Goal: Transaction & Acquisition: Purchase product/service

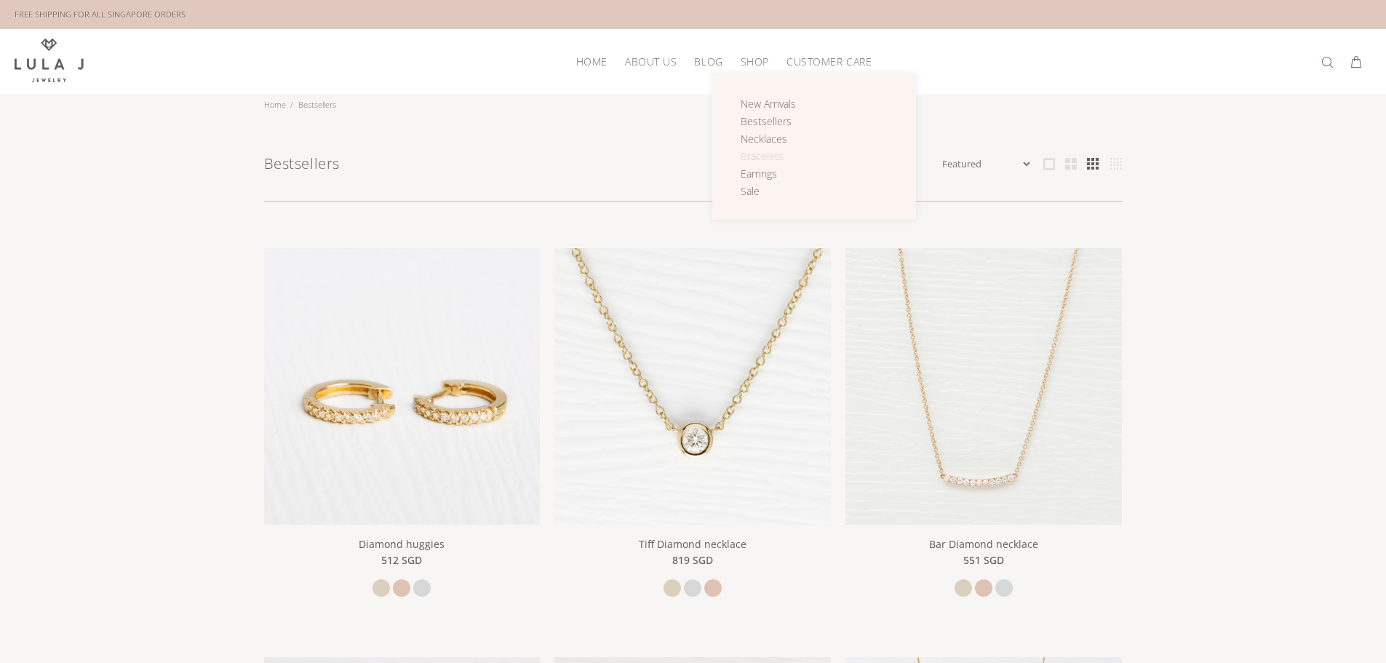
click at [773, 157] on span "Bracelets" at bounding box center [762, 156] width 43 height 14
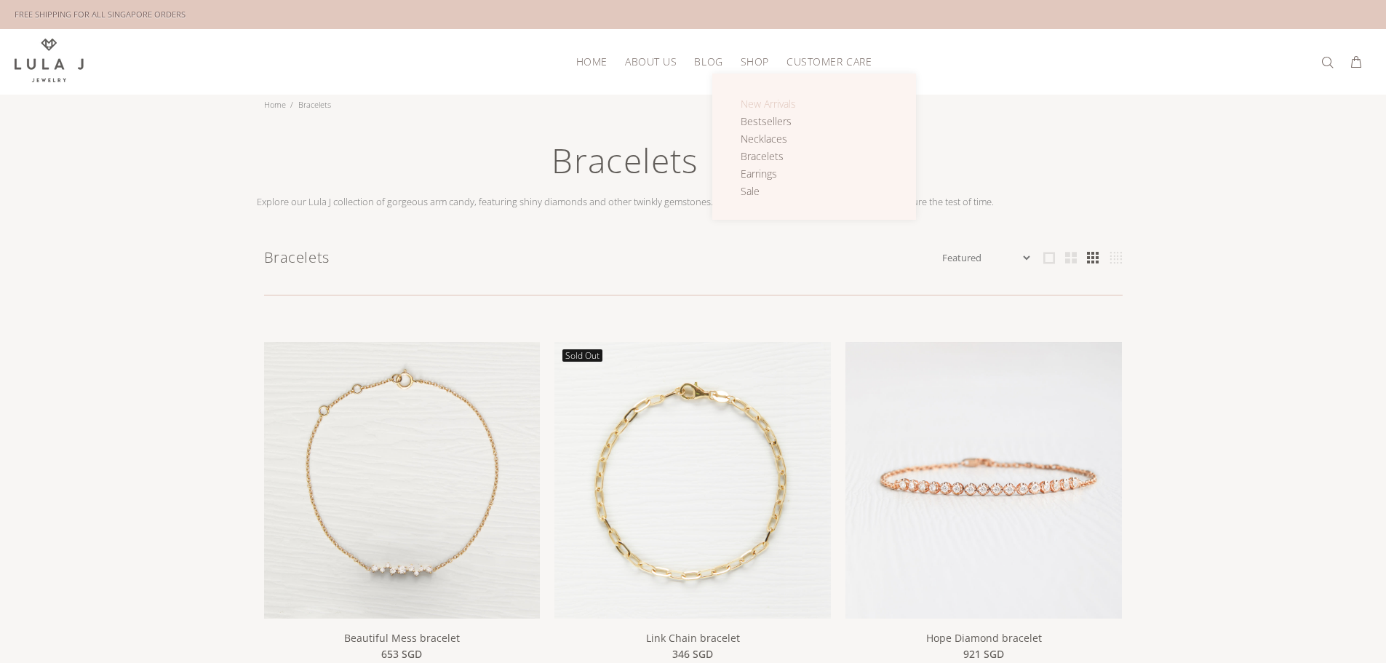
click at [759, 105] on span "New Arrivals" at bounding box center [768, 104] width 55 height 14
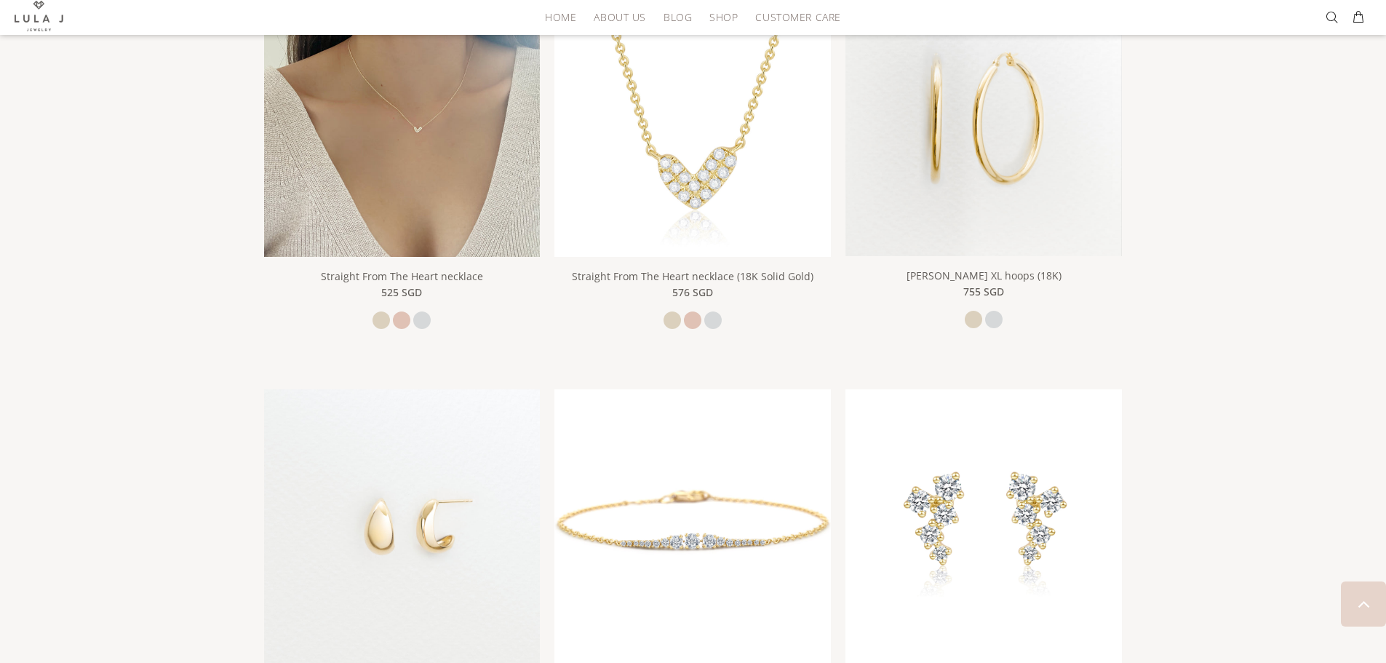
scroll to position [946, 0]
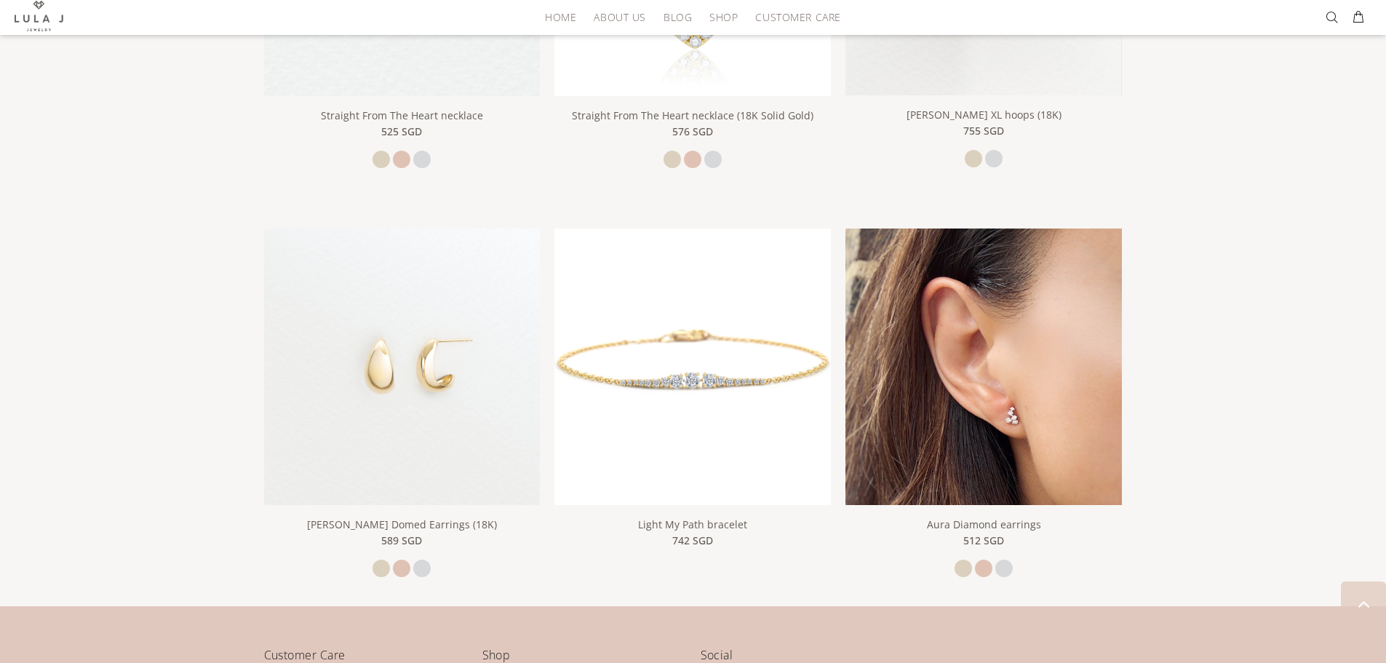
click at [1046, 442] on img at bounding box center [984, 366] width 276 height 276
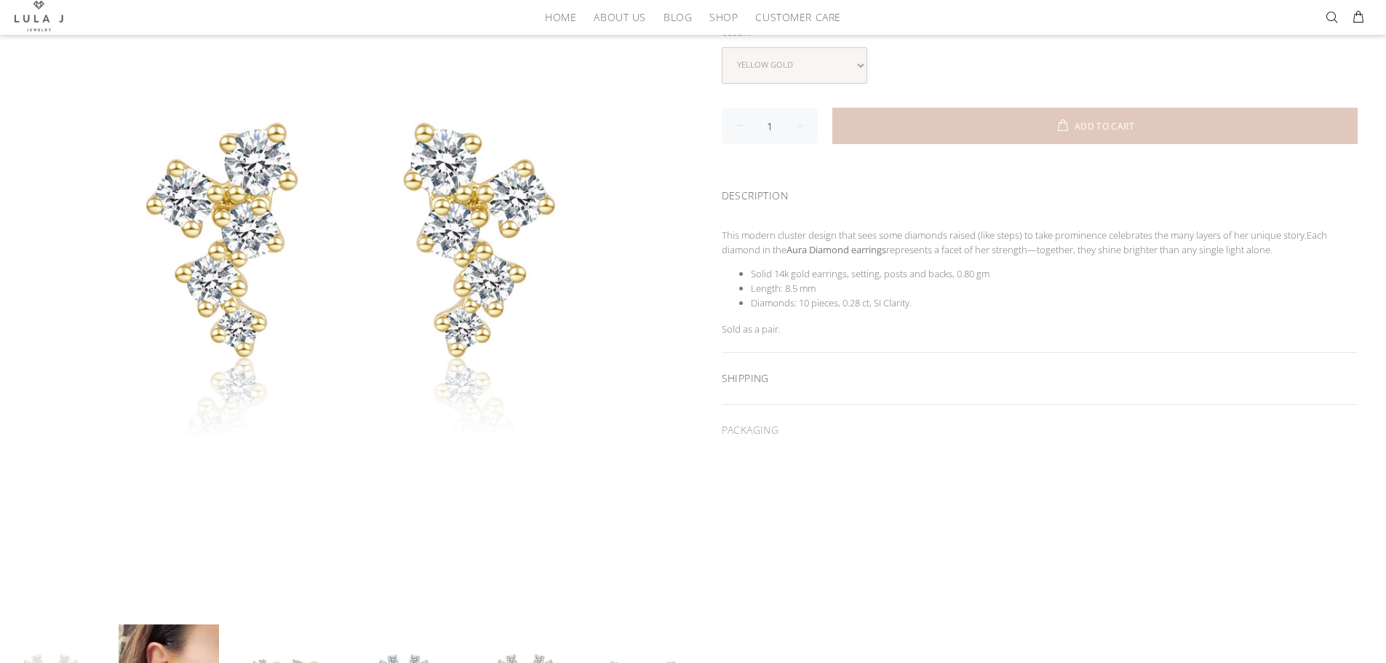
scroll to position [218, 0]
